Goal: Entertainment & Leisure: Consume media (video, audio)

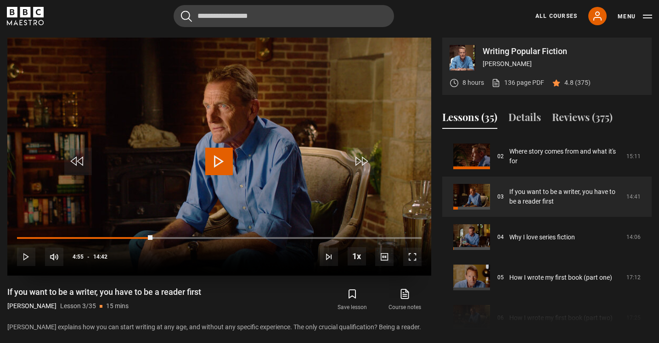
click at [219, 162] on span "Video Player" at bounding box center [219, 162] width 28 height 28
click at [219, 157] on span "Video Player" at bounding box center [219, 162] width 28 height 28
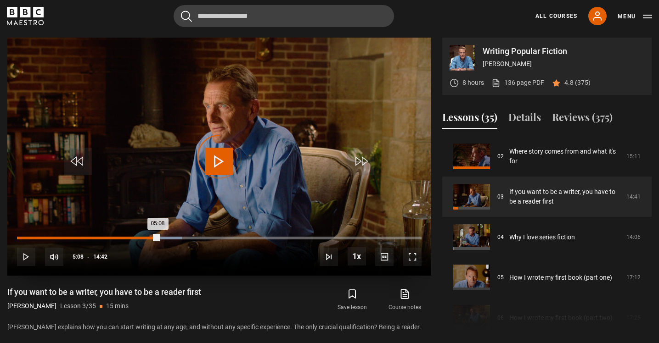
click at [123, 237] on div "03:52" at bounding box center [123, 238] width 1 height 3
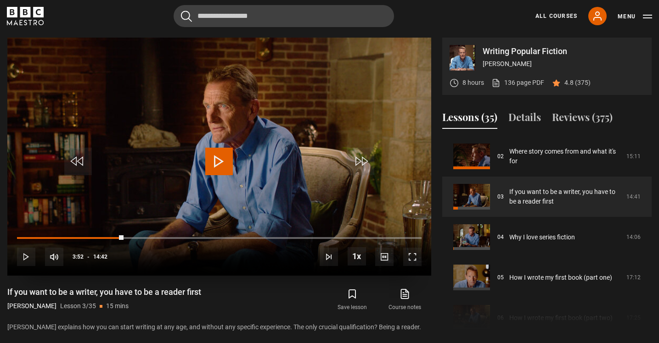
click at [26, 258] on span "Video Player" at bounding box center [26, 257] width 18 height 18
click at [214, 166] on span "Video Player" at bounding box center [219, 162] width 28 height 28
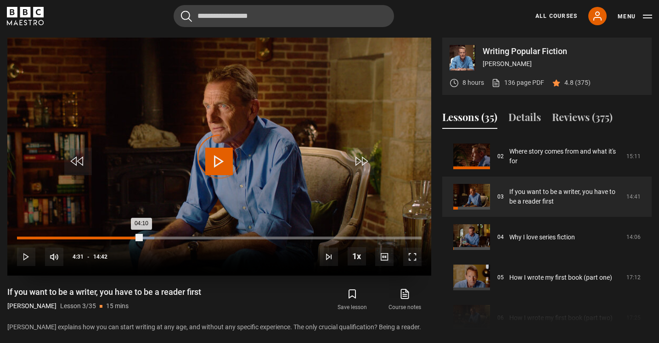
click at [141, 237] on div "Loaded : 33.98% 04:31 04:10" at bounding box center [219, 238] width 404 height 3
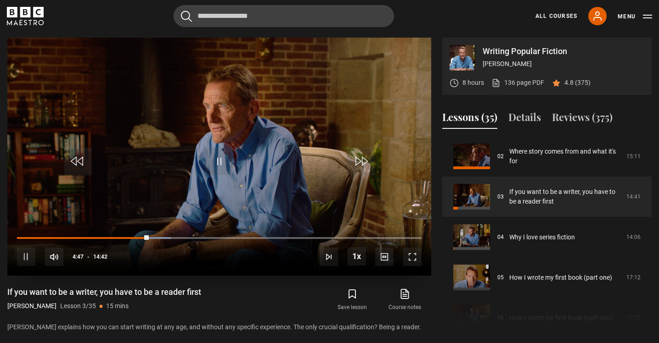
click at [210, 163] on span "Video Player" at bounding box center [219, 162] width 28 height 28
click at [215, 155] on span "Video Player" at bounding box center [219, 162] width 28 height 28
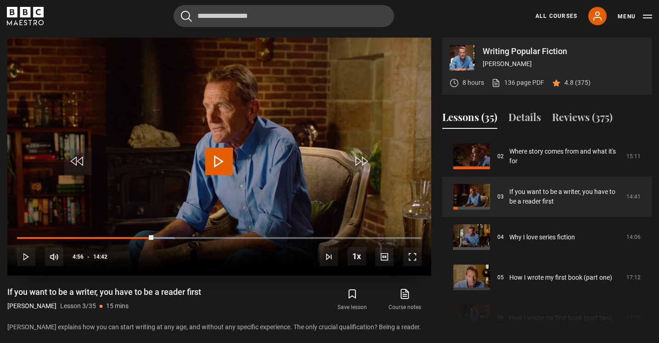
click at [218, 155] on span "Video Player" at bounding box center [219, 162] width 28 height 28
click at [218, 156] on span "Video Player" at bounding box center [219, 162] width 28 height 28
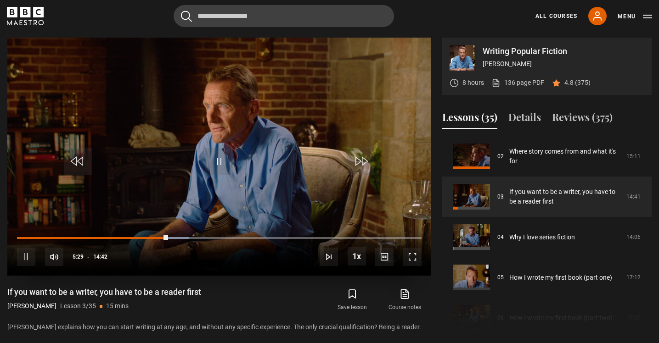
click at [218, 154] on span "Video Player" at bounding box center [219, 162] width 28 height 28
click at [417, 257] on span "Video Player" at bounding box center [412, 257] width 18 height 18
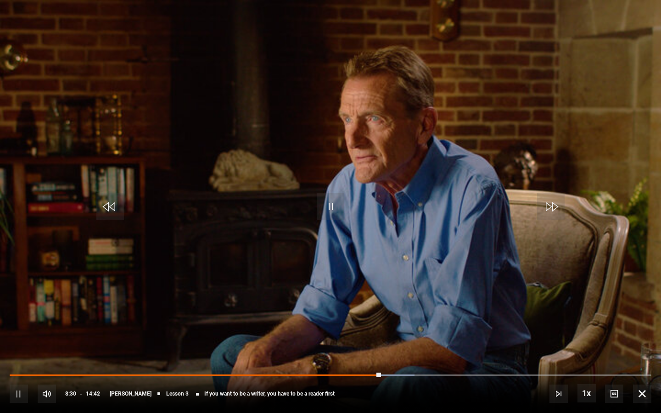
click at [337, 207] on span "Video Player" at bounding box center [331, 207] width 28 height 28
click at [334, 207] on span "Video Player" at bounding box center [331, 207] width 28 height 28
click at [330, 205] on span "Video Player" at bounding box center [331, 207] width 28 height 28
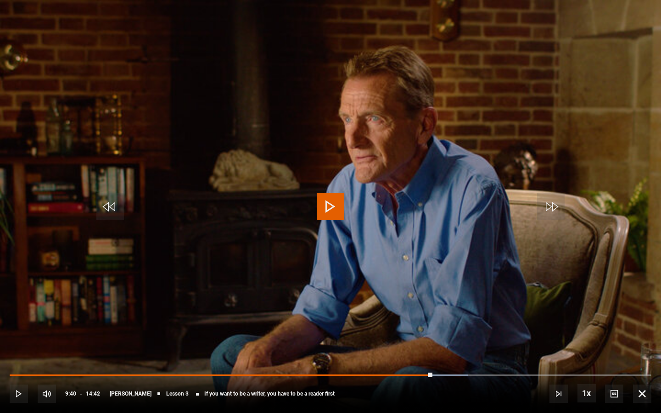
click at [330, 205] on span "Video Player" at bounding box center [331, 207] width 28 height 28
click at [436, 343] on div "10s Skip Back 10 seconds Pause 10s Skip Forward 10 seconds Loaded : 74.52% 04:3…" at bounding box center [330, 387] width 661 height 51
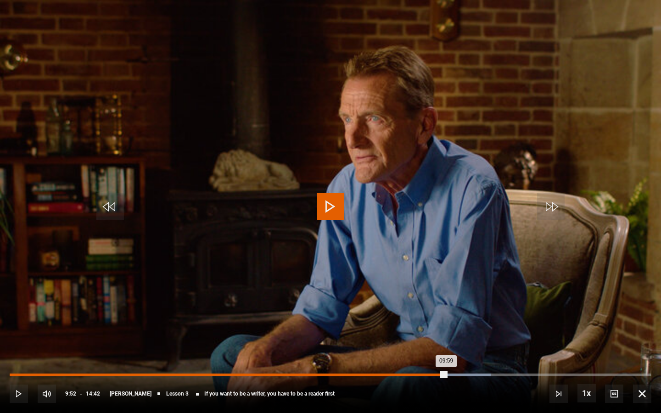
drag, startPoint x: 446, startPoint y: 375, endPoint x: 441, endPoint y: 375, distance: 5.5
click at [441, 343] on div "Loaded : 74.96% 09:52 09:59" at bounding box center [331, 375] width 642 height 3
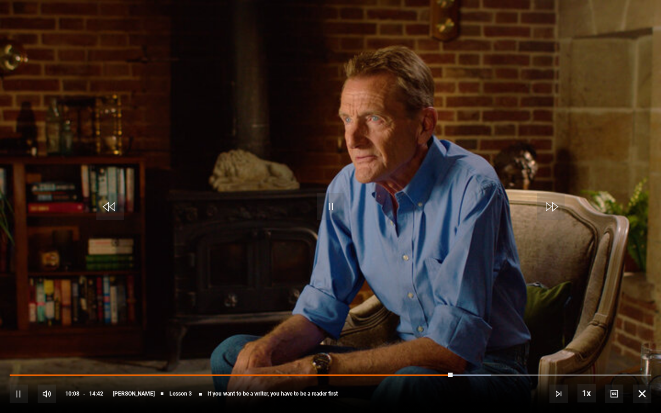
click at [334, 205] on span "Video Player" at bounding box center [331, 207] width 28 height 28
click at [326, 213] on span "Video Player" at bounding box center [331, 207] width 28 height 28
click at [336, 206] on span "Video Player" at bounding box center [331, 207] width 28 height 28
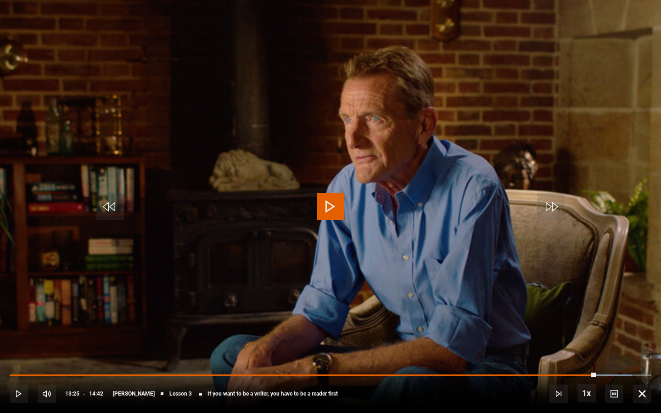
click at [336, 206] on span "Video Player" at bounding box center [331, 207] width 28 height 28
click at [330, 201] on span "Video Player" at bounding box center [331, 207] width 28 height 28
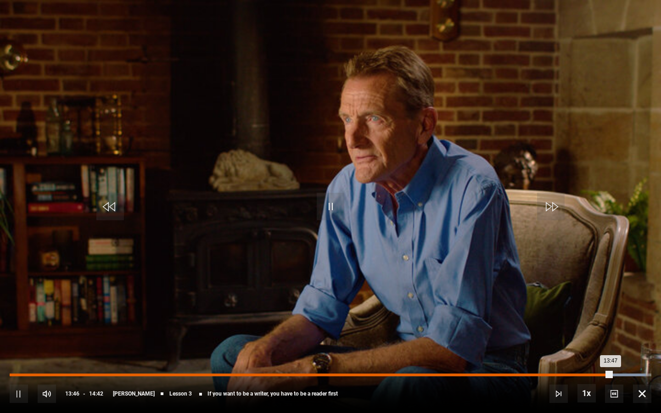
click at [599, 343] on div "Loaded : 99.16% 13:29 13:47" at bounding box center [331, 375] width 642 height 3
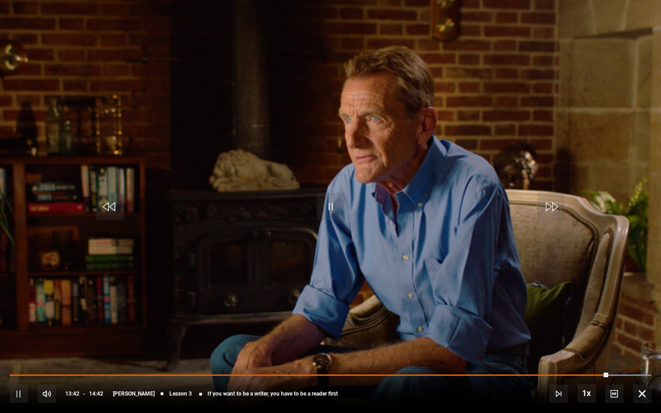
click at [331, 199] on span "Video Player" at bounding box center [331, 207] width 28 height 28
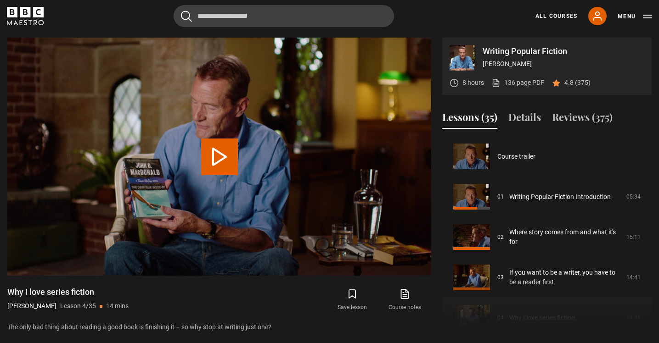
scroll to position [121, 0]
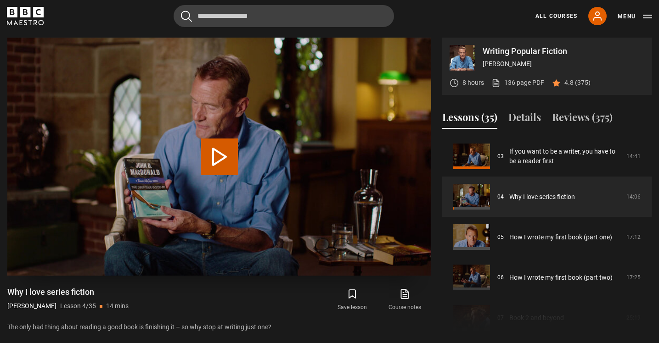
click at [229, 161] on button "Play Lesson Why I love series fiction" at bounding box center [219, 157] width 37 height 37
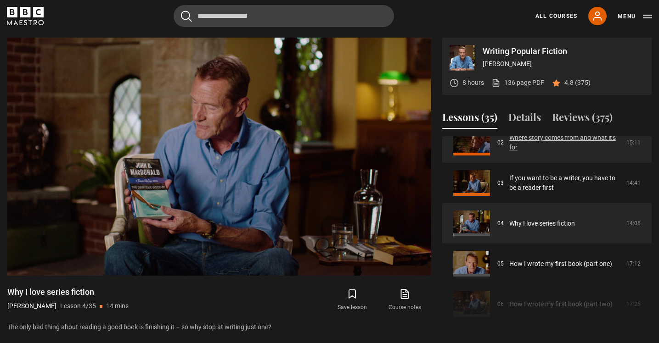
scroll to position [101, 0]
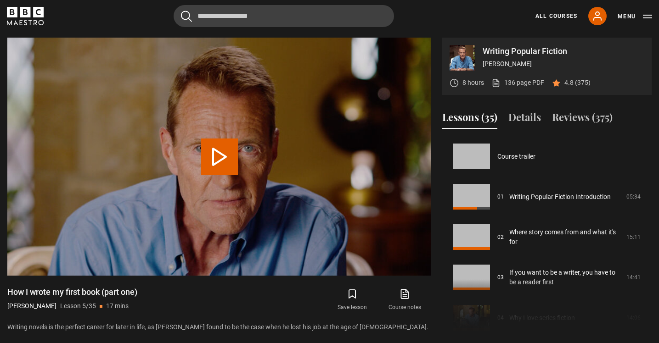
scroll to position [162, 0]
